Goal: Task Accomplishment & Management: Manage account settings

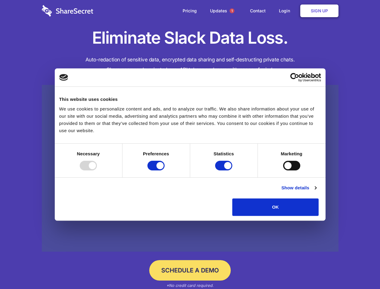
click at [97, 170] on div at bounding box center [88, 166] width 17 height 10
click at [165, 170] on input "Preferences" at bounding box center [156, 166] width 17 height 10
checkbox input "false"
click at [225, 170] on input "Statistics" at bounding box center [223, 166] width 17 height 10
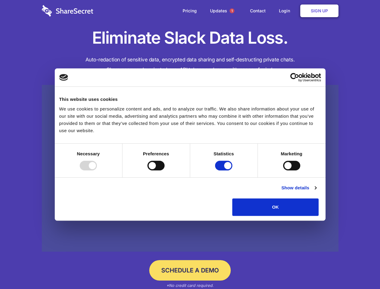
checkbox input "false"
click at [283, 170] on input "Marketing" at bounding box center [291, 166] width 17 height 10
checkbox input "true"
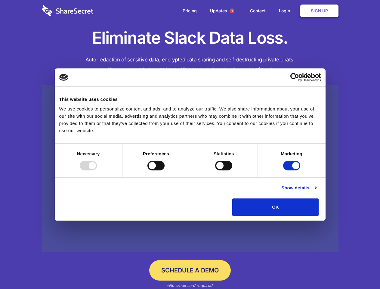
click at [316, 192] on link "Show details" at bounding box center [299, 187] width 35 height 7
click at [0, 0] on li "Necessary 7 Necessary cookies help make a website usable by enabling basic func…" at bounding box center [0, 0] width 0 height 0
